Goal: Transaction & Acquisition: Purchase product/service

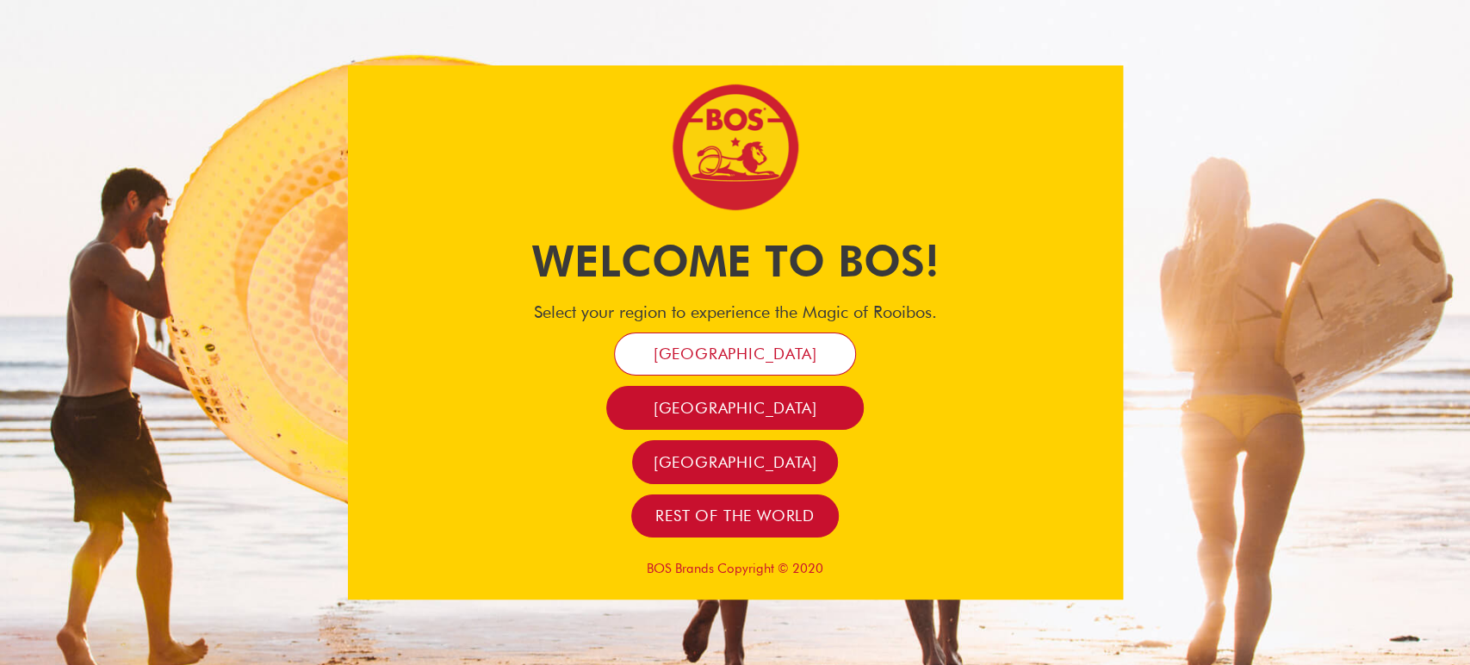
click at [761, 338] on link "[GEOGRAPHIC_DATA]" at bounding box center [735, 354] width 243 height 44
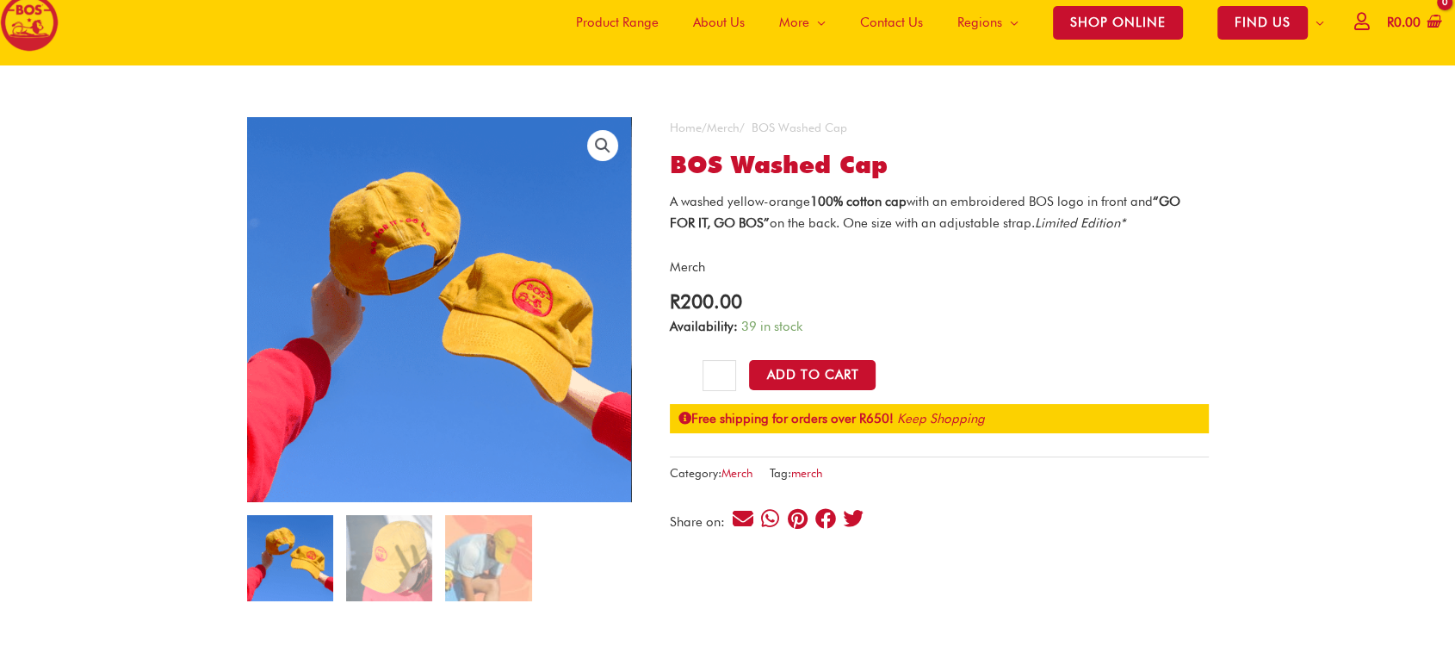
scroll to position [52, 0]
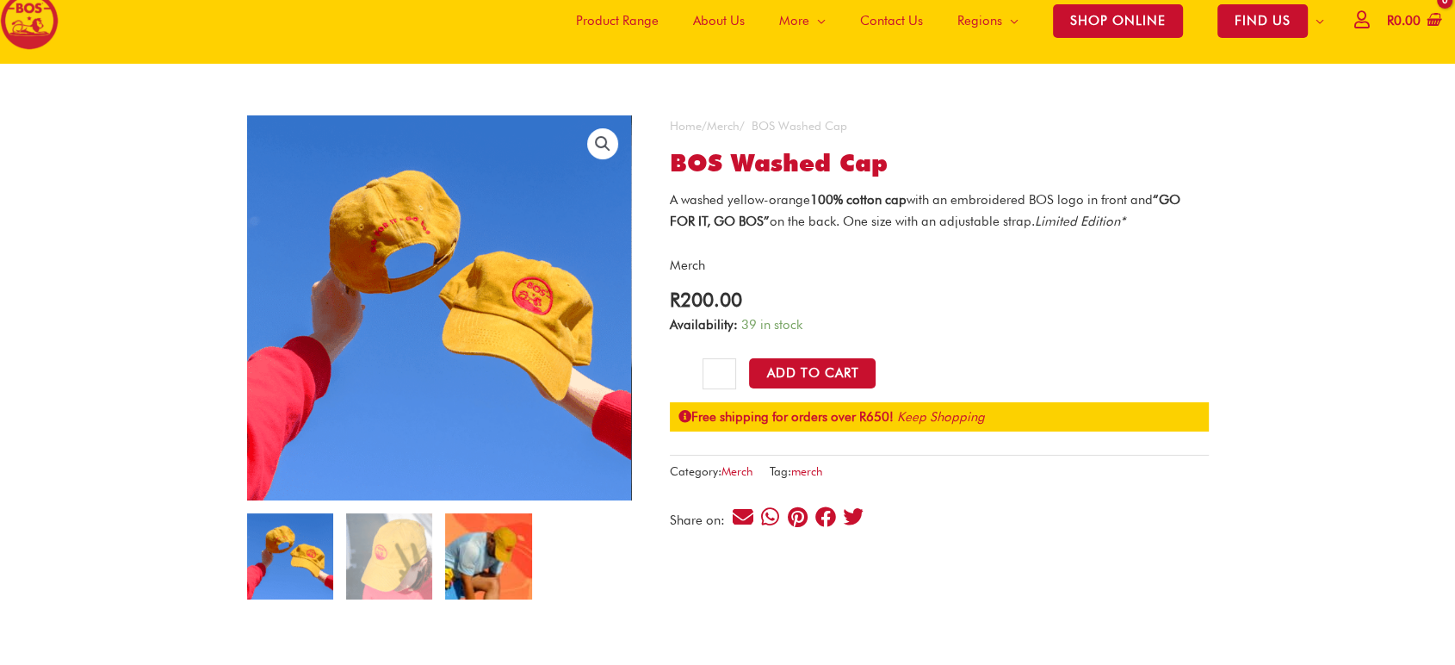
click at [470, 549] on img at bounding box center [488, 556] width 86 height 86
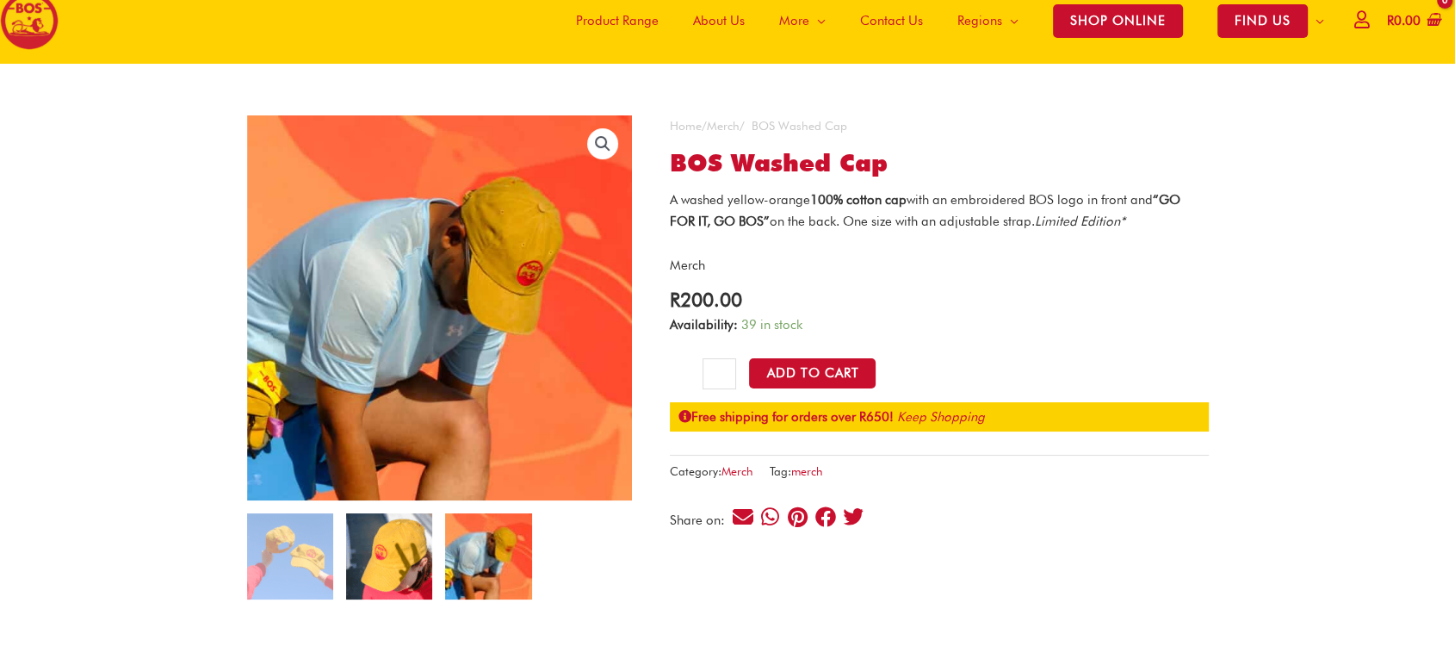
click at [394, 554] on img at bounding box center [389, 556] width 86 height 86
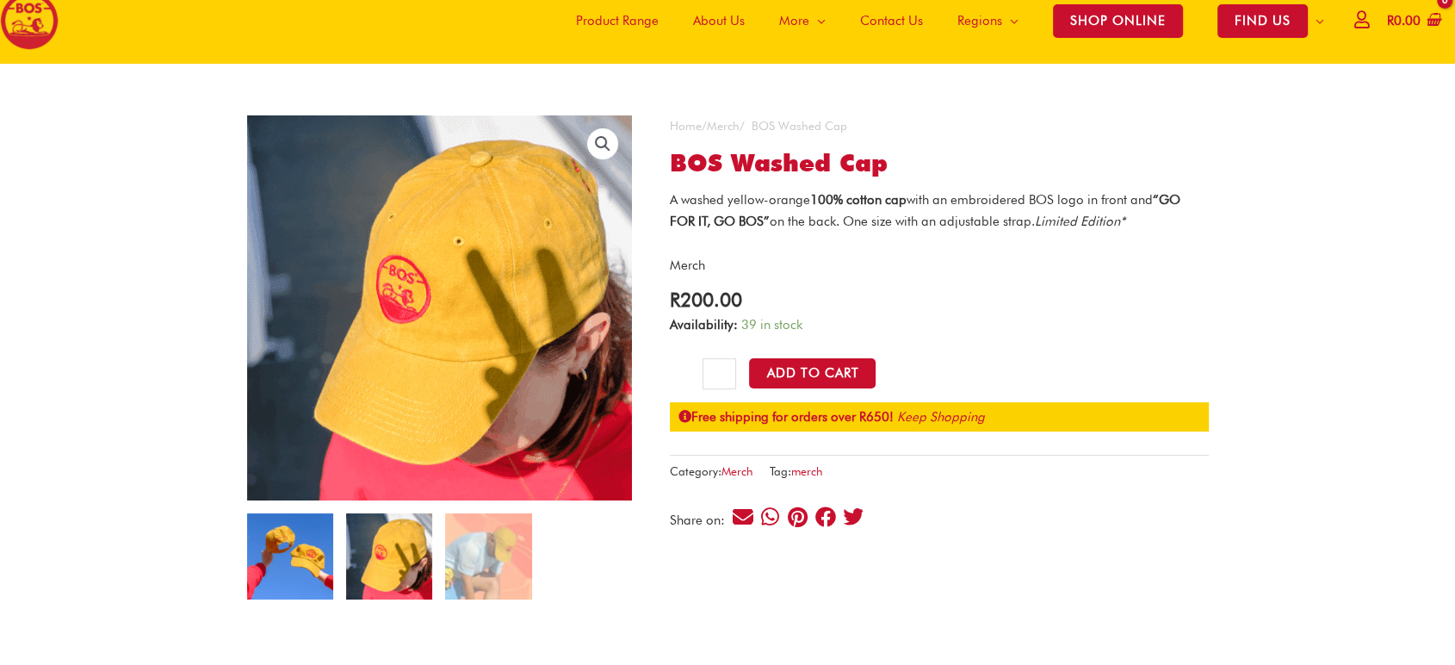
click at [275, 556] on img at bounding box center [290, 556] width 86 height 86
